Goal: Task Accomplishment & Management: Complete application form

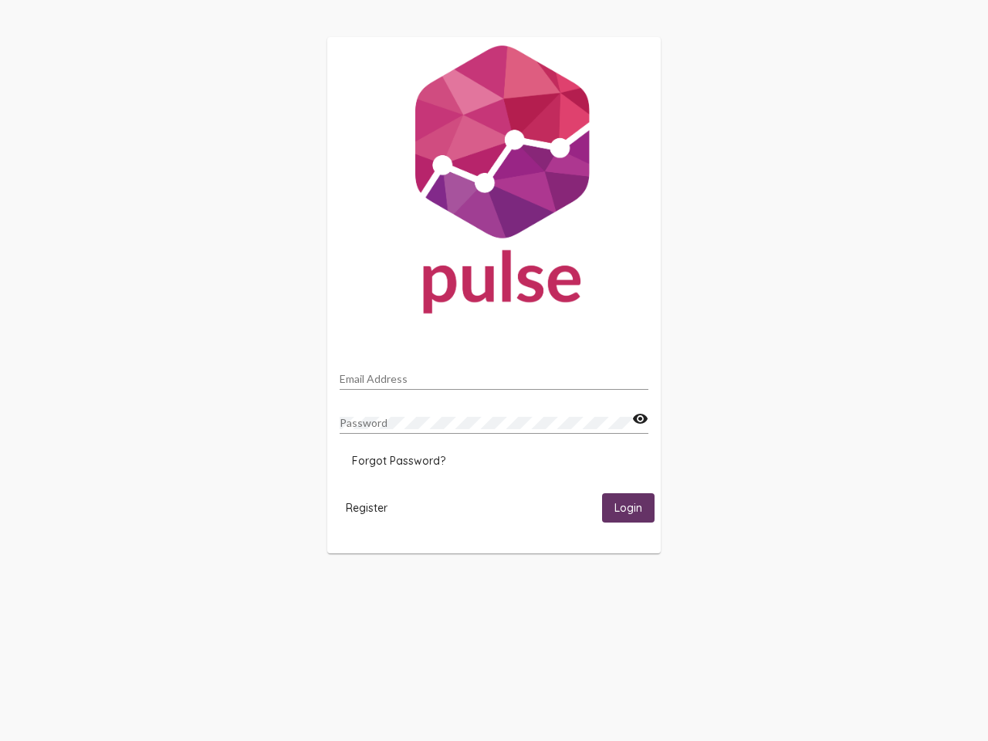
click at [494, 374] on input "Email Address" at bounding box center [494, 379] width 309 height 12
click at [640, 419] on mat-icon "visibility" at bounding box center [640, 419] width 16 height 19
click at [398, 461] on span "Forgot Password?" at bounding box center [398, 461] width 93 height 14
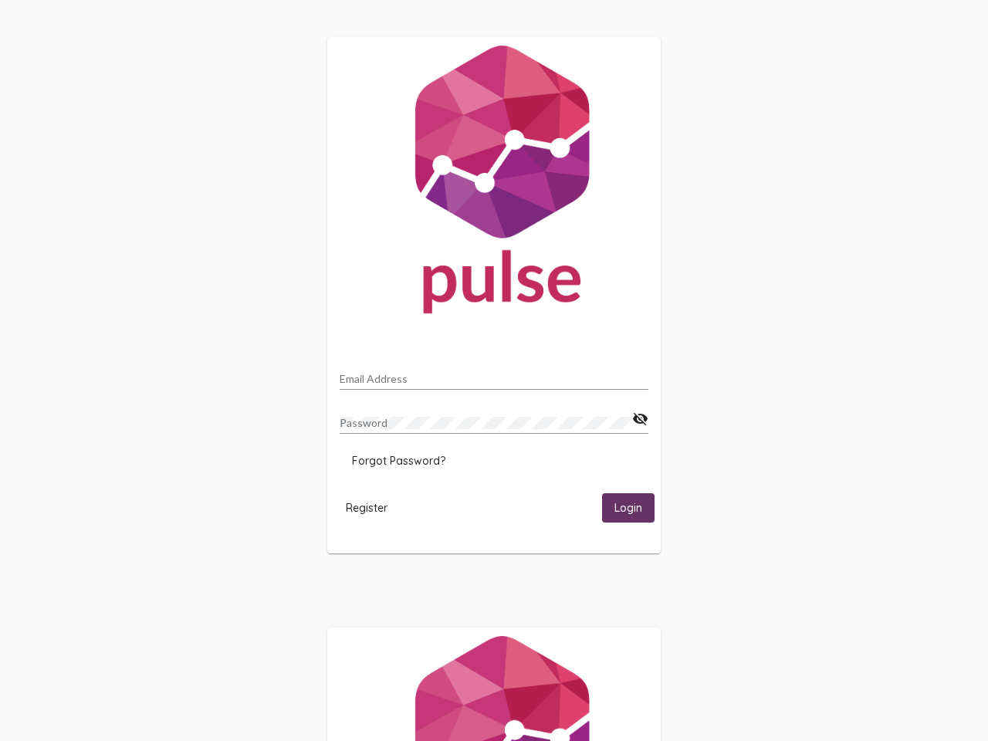
click at [367, 507] on span "Register" at bounding box center [367, 508] width 42 height 14
click at [628, 507] on span "Login" at bounding box center [628, 509] width 28 height 14
